Goal: Transaction & Acquisition: Purchase product/service

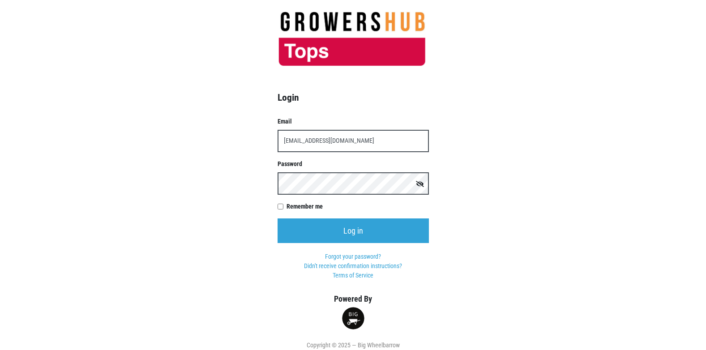
type input "[EMAIL_ADDRESS][DOMAIN_NAME]"
click at [278, 218] on input "Log in" at bounding box center [353, 230] width 151 height 25
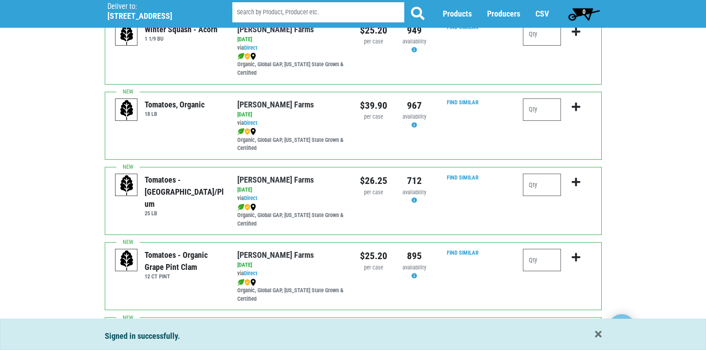
scroll to position [313, 0]
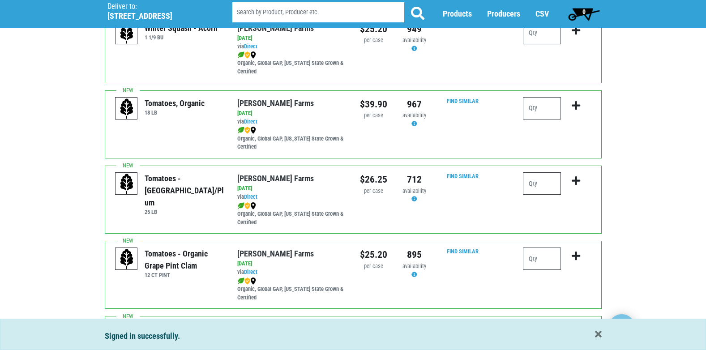
click at [539, 185] on input "number" at bounding box center [542, 183] width 38 height 22
type input "1"
click at [576, 182] on icon "submit" at bounding box center [576, 181] width 9 height 10
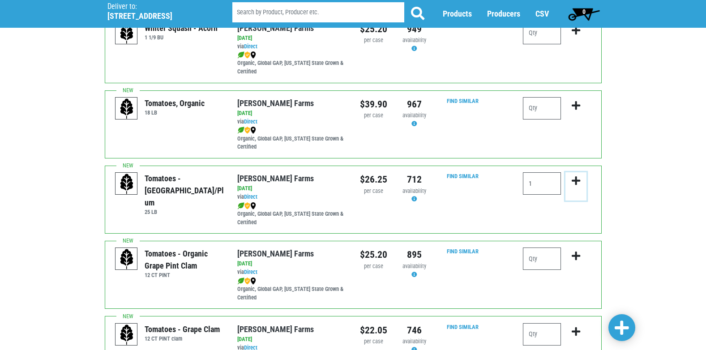
click at [577, 184] on icon "submit" at bounding box center [576, 181] width 9 height 10
click at [578, 180] on icon "submit" at bounding box center [576, 181] width 9 height 10
drag, startPoint x: 578, startPoint y: 180, endPoint x: 583, endPoint y: 181, distance: 5.5
click at [583, 181] on button "submit" at bounding box center [575, 186] width 21 height 28
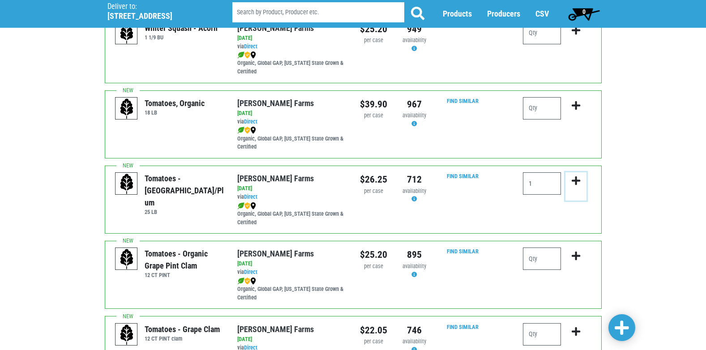
click at [583, 181] on button "submit" at bounding box center [575, 186] width 21 height 28
click at [543, 183] on input "1" at bounding box center [542, 183] width 38 height 22
type input "1"
click at [575, 184] on icon "submit" at bounding box center [576, 181] width 9 height 10
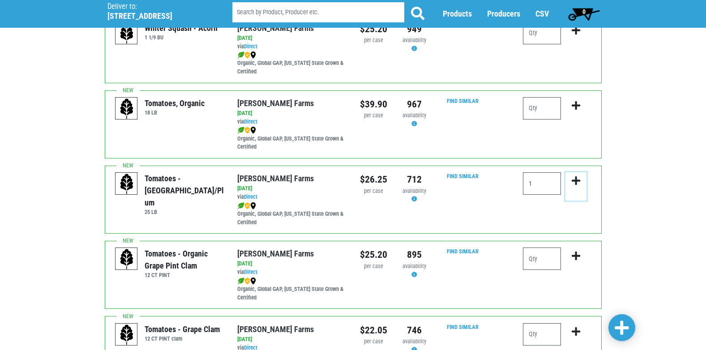
click at [575, 184] on icon "submit" at bounding box center [576, 181] width 9 height 10
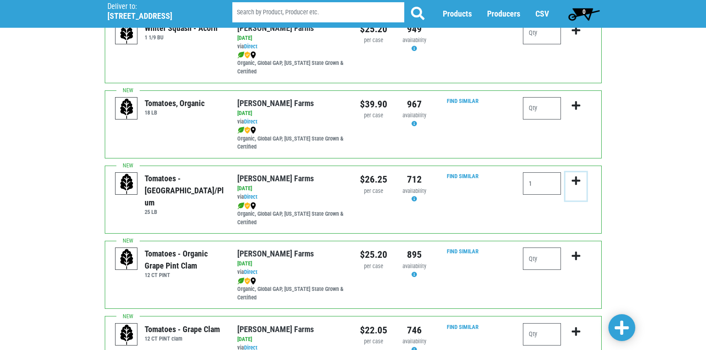
click at [575, 184] on icon "submit" at bounding box center [576, 181] width 9 height 10
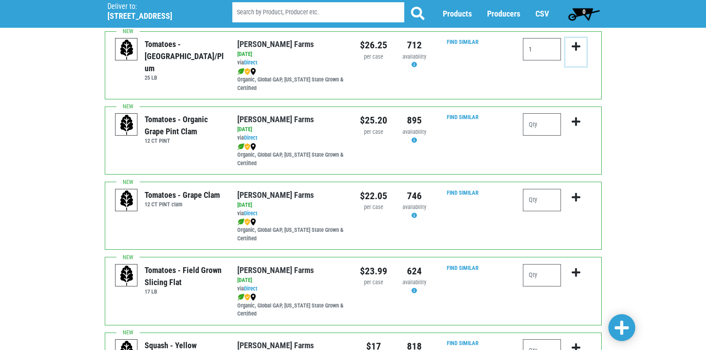
scroll to position [492, 0]
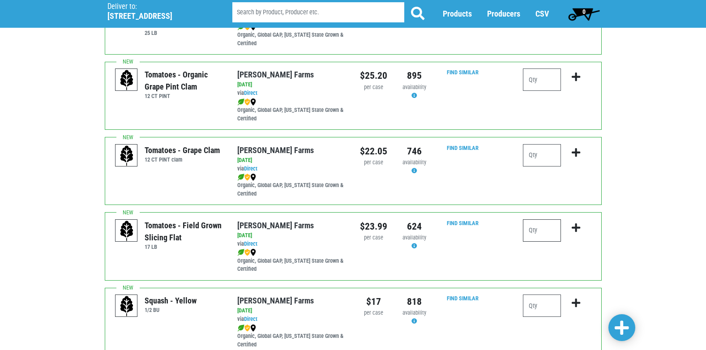
click at [544, 230] on input "number" at bounding box center [542, 230] width 38 height 22
type input "2"
click at [576, 228] on icon "submit" at bounding box center [576, 228] width 9 height 10
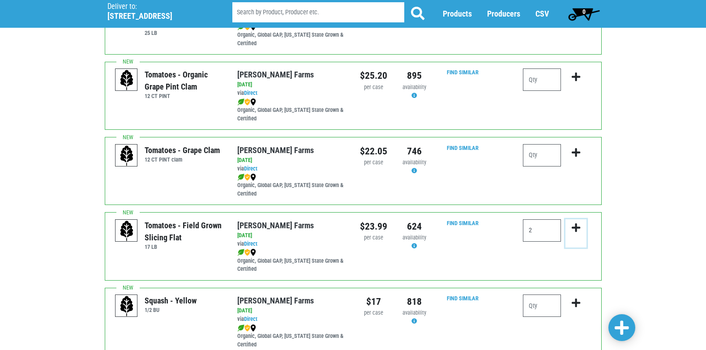
click at [576, 228] on icon "submit" at bounding box center [576, 228] width 9 height 10
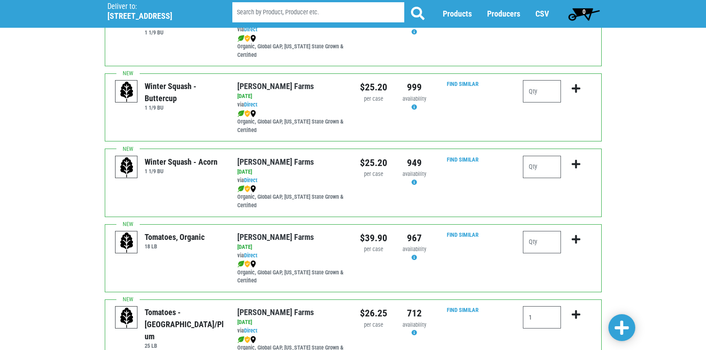
scroll to position [179, 0]
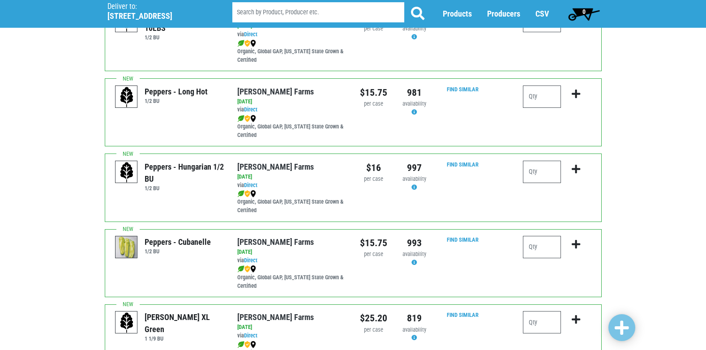
scroll to position [1263, 0]
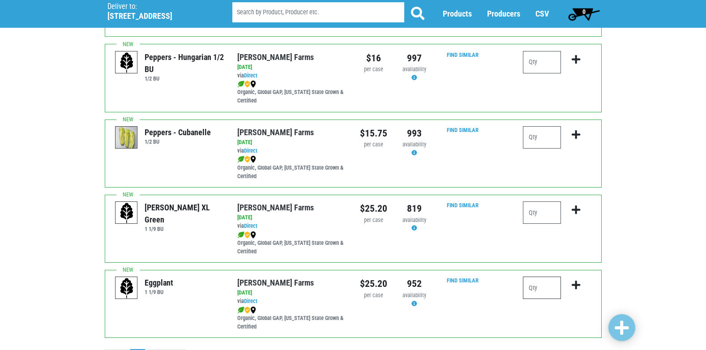
click at [536, 288] on input "number" at bounding box center [542, 288] width 38 height 22
type input "1"
click at [575, 288] on icon "submit" at bounding box center [576, 285] width 9 height 10
click at [578, 283] on icon "submit" at bounding box center [576, 285] width 9 height 10
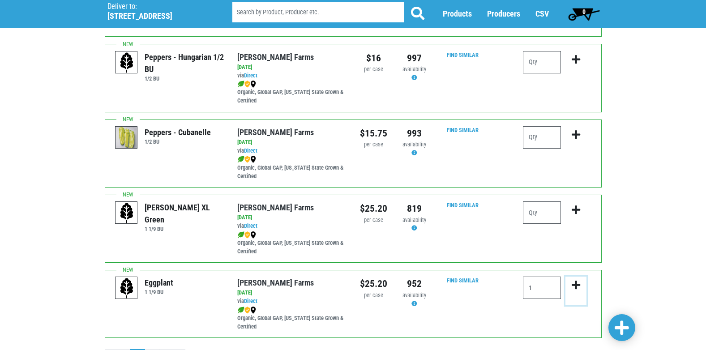
click at [576, 286] on icon "submit" at bounding box center [576, 285] width 9 height 10
click at [615, 330] on span at bounding box center [622, 328] width 14 height 16
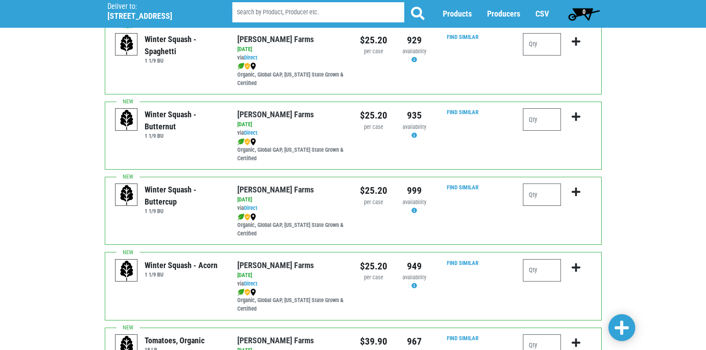
scroll to position [0, 0]
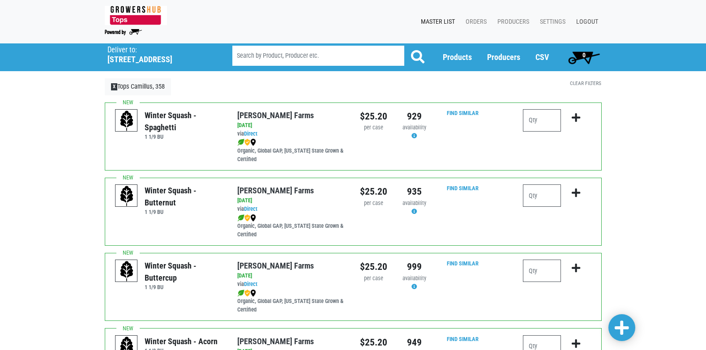
click at [584, 20] on link "Logout" at bounding box center [585, 21] width 33 height 17
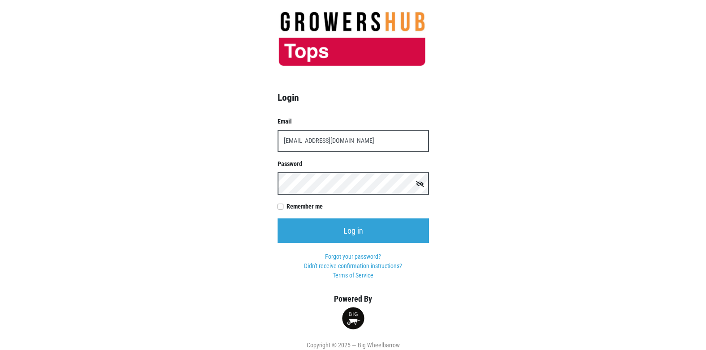
type input "t00358p0@topsmarkets.com"
click at [278, 218] on input "Log in" at bounding box center [353, 230] width 151 height 25
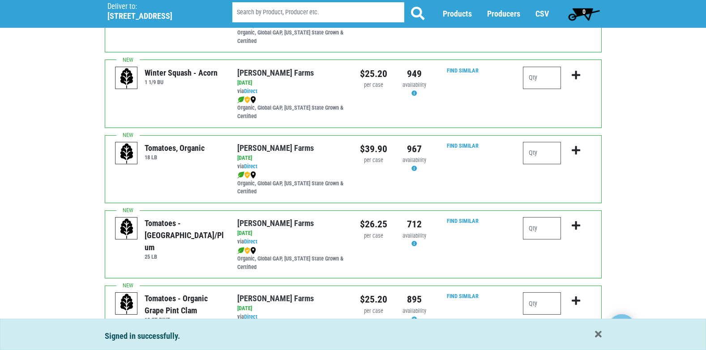
scroll to position [313, 0]
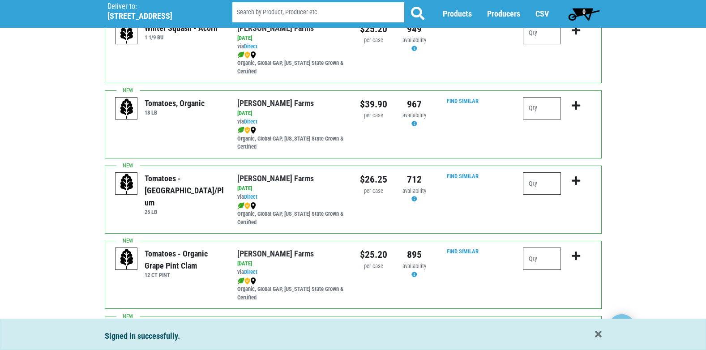
click at [540, 184] on input "number" at bounding box center [542, 183] width 38 height 22
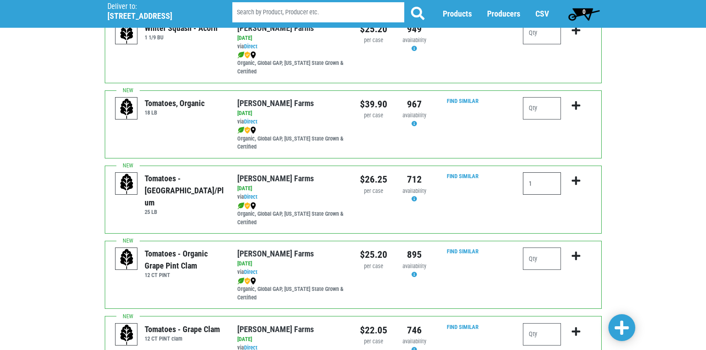
type input "1"
click at [575, 183] on icon "submit" at bounding box center [576, 181] width 9 height 10
click at [579, 184] on icon "submit" at bounding box center [576, 181] width 9 height 10
click at [577, 190] on button "submit" at bounding box center [575, 186] width 21 height 28
click at [576, 180] on icon "submit" at bounding box center [576, 181] width 9 height 10
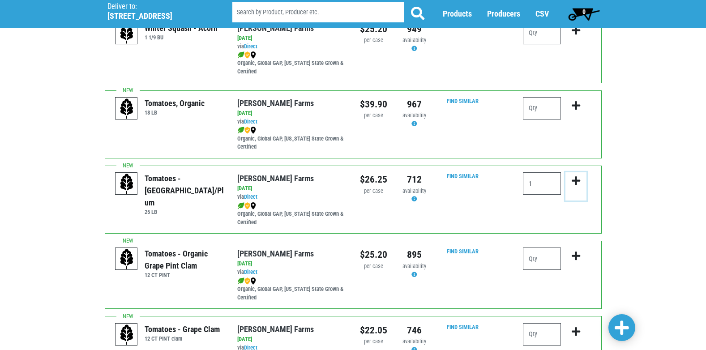
click at [576, 180] on icon "submit" at bounding box center [576, 181] width 9 height 10
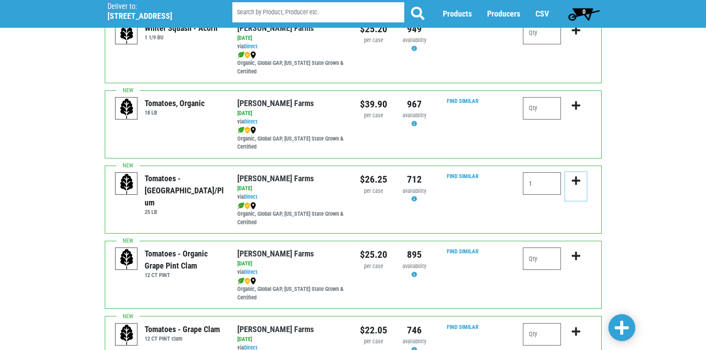
click at [576, 180] on icon "submit" at bounding box center [576, 181] width 9 height 10
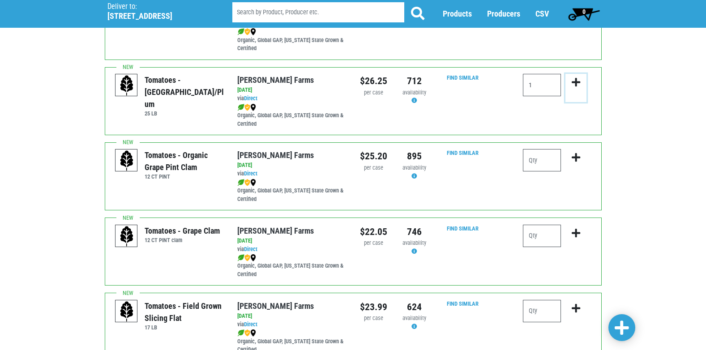
scroll to position [492, 0]
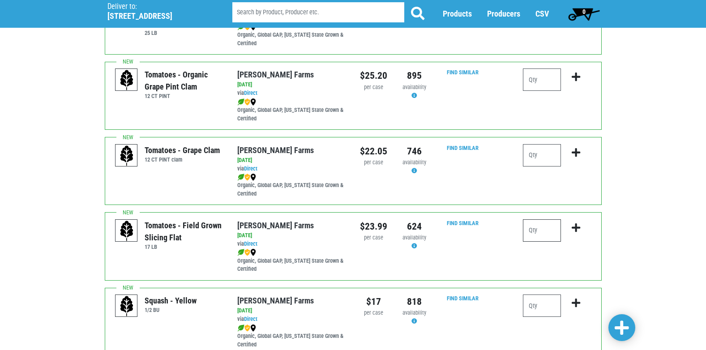
click at [542, 240] on input "number" at bounding box center [542, 230] width 38 height 22
type input "2"
click at [576, 227] on icon "submit" at bounding box center [576, 228] width 9 height 10
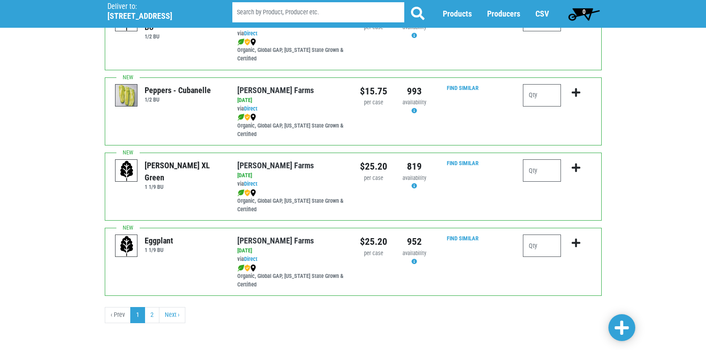
scroll to position [1308, 0]
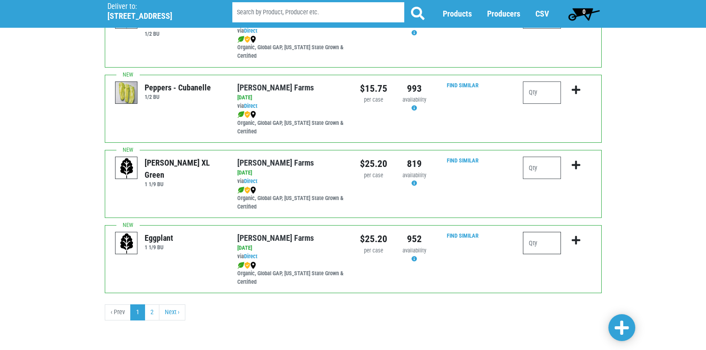
click at [530, 246] on input "number" at bounding box center [542, 243] width 38 height 22
type input "1"
click at [578, 240] on icon "submit" at bounding box center [576, 240] width 9 height 10
click at [153, 313] on link "2" at bounding box center [152, 312] width 15 height 16
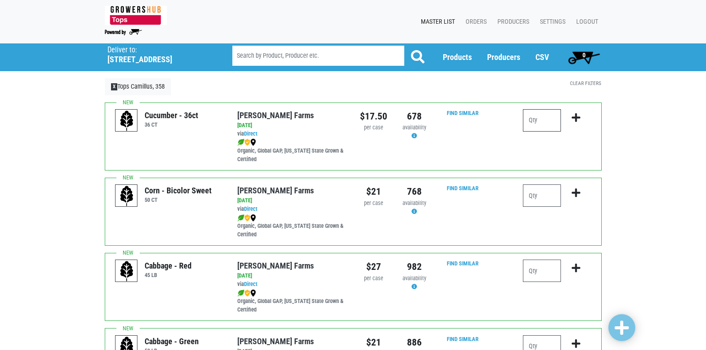
click at [545, 113] on input "number" at bounding box center [542, 120] width 38 height 22
type input "2"
click at [576, 120] on icon "submit" at bounding box center [576, 118] width 9 height 10
click at [565, 195] on button "submit" at bounding box center [575, 198] width 21 height 28
click at [548, 200] on input "number" at bounding box center [542, 195] width 38 height 22
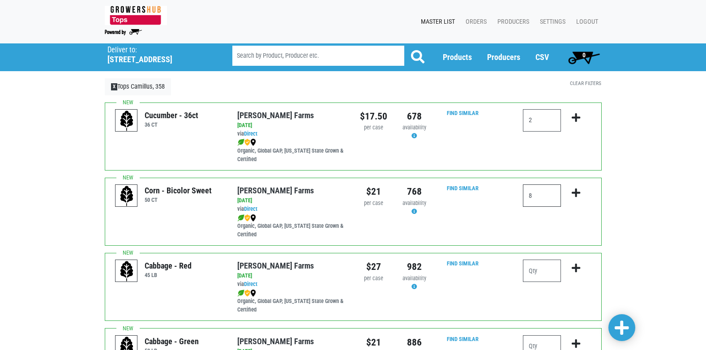
type input "8"
click at [575, 196] on icon "submit" at bounding box center [576, 193] width 9 height 10
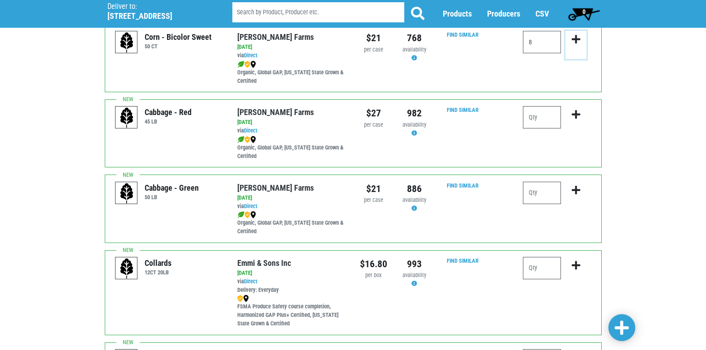
scroll to position [179, 0]
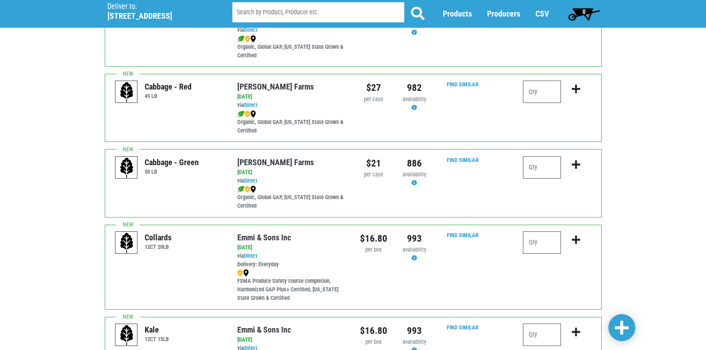
click at [544, 186] on div at bounding box center [556, 183] width 81 height 54
click at [544, 173] on input "number" at bounding box center [542, 167] width 38 height 22
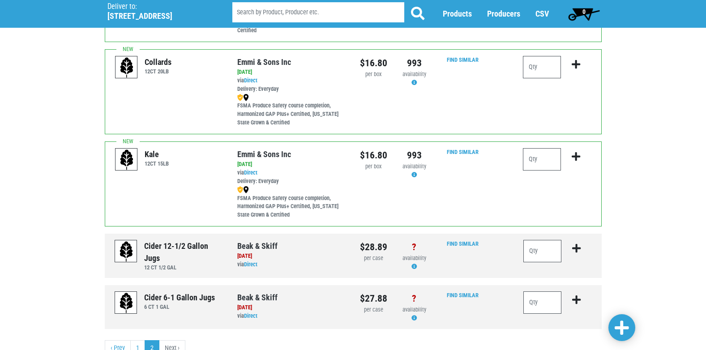
scroll to position [358, 0]
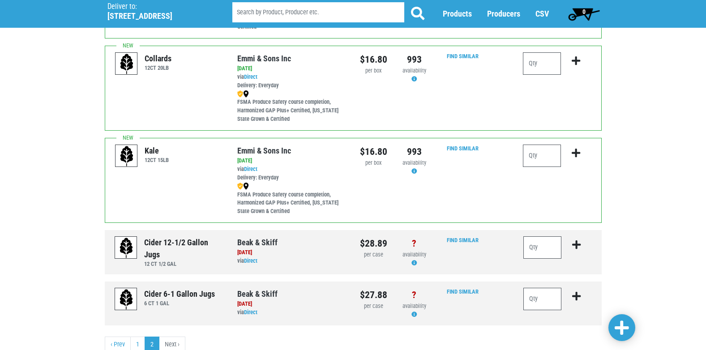
type input "1"
click at [621, 327] on span at bounding box center [622, 328] width 14 height 16
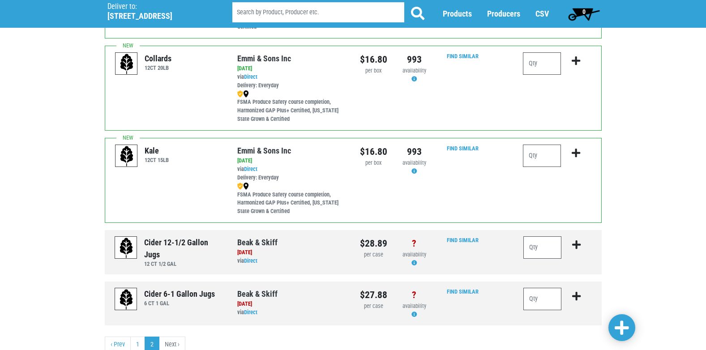
click at [621, 327] on span at bounding box center [622, 328] width 14 height 16
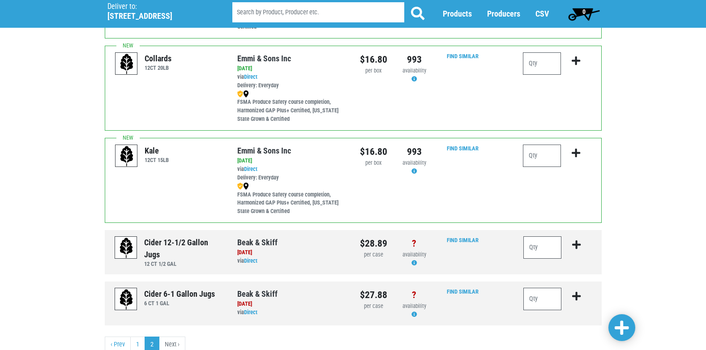
click at [621, 327] on span at bounding box center [622, 328] width 14 height 16
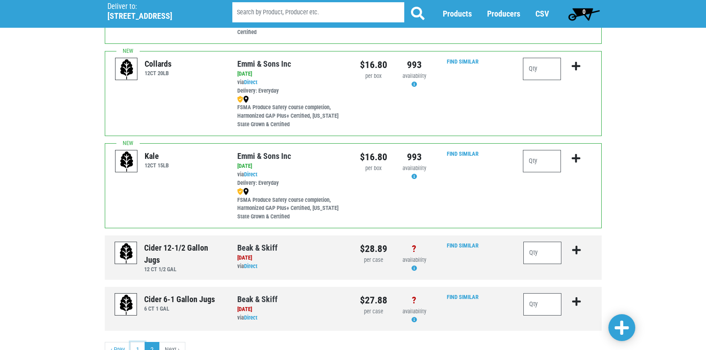
scroll to position [390, 0]
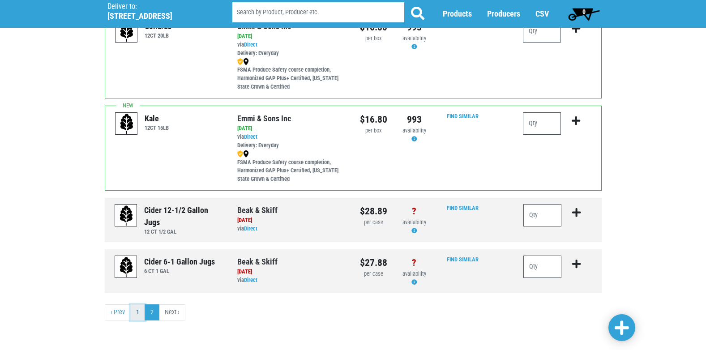
click at [133, 317] on link "1" at bounding box center [137, 312] width 15 height 16
click at [134, 314] on link "1" at bounding box center [137, 312] width 15 height 16
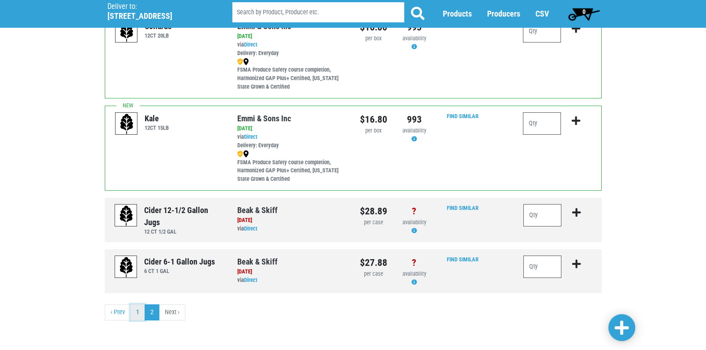
click at [134, 314] on link "1" at bounding box center [137, 312] width 15 height 16
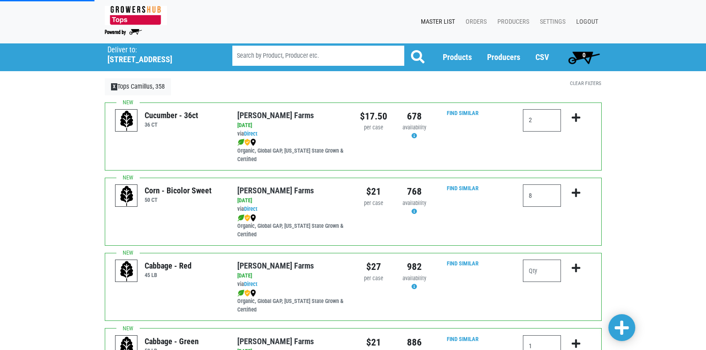
click at [578, 22] on link "Logout" at bounding box center [585, 21] width 33 height 17
